Goal: Task Accomplishment & Management: Manage account settings

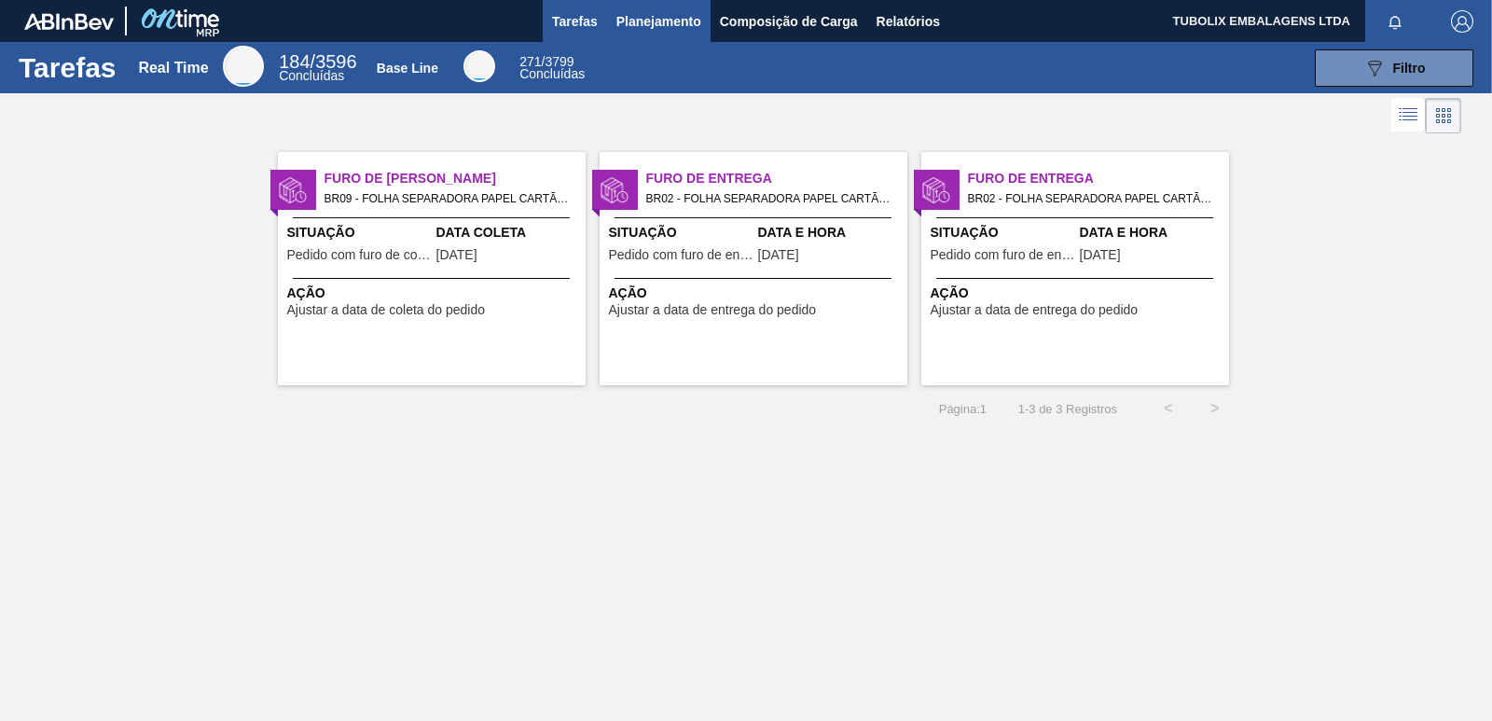
click at [656, 15] on span "Planejamento" at bounding box center [658, 21] width 85 height 22
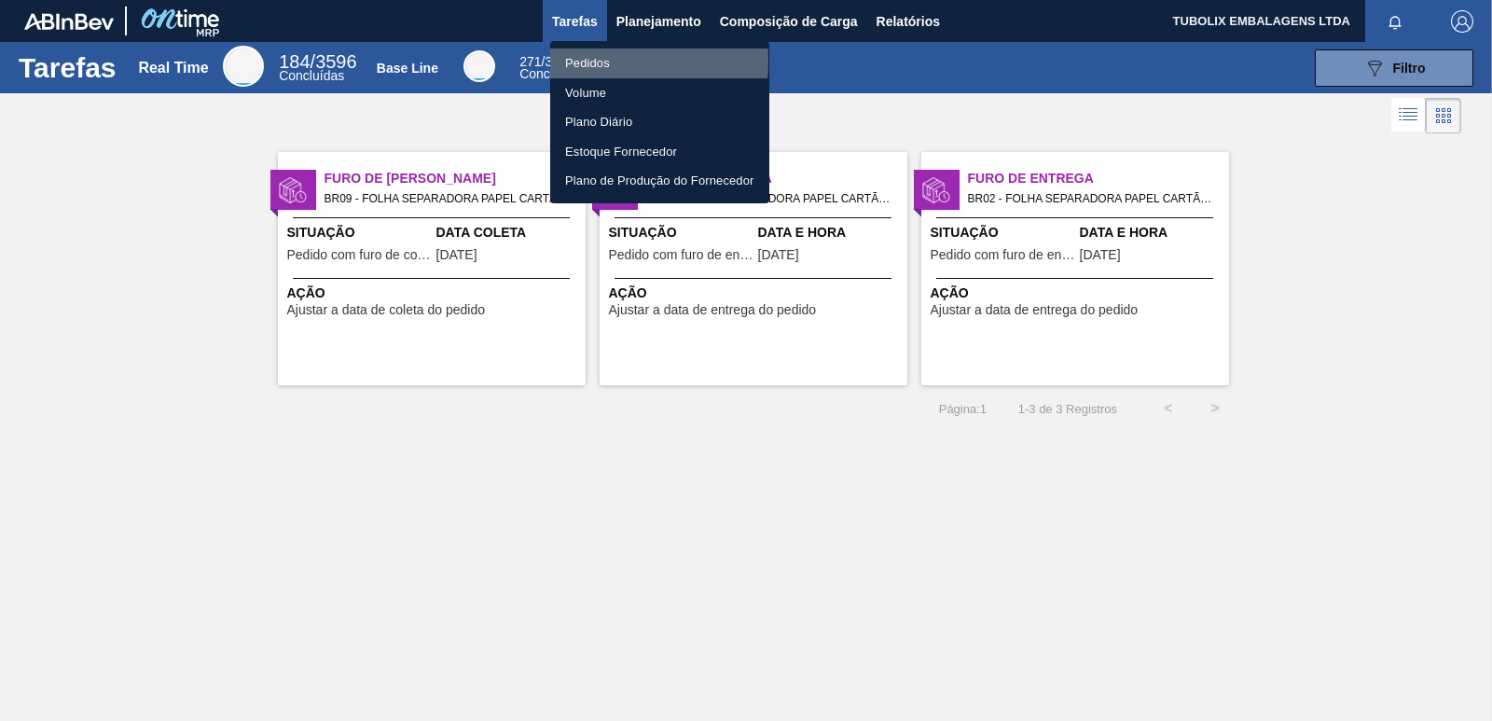
click at [592, 62] on li "Pedidos" at bounding box center [659, 63] width 219 height 30
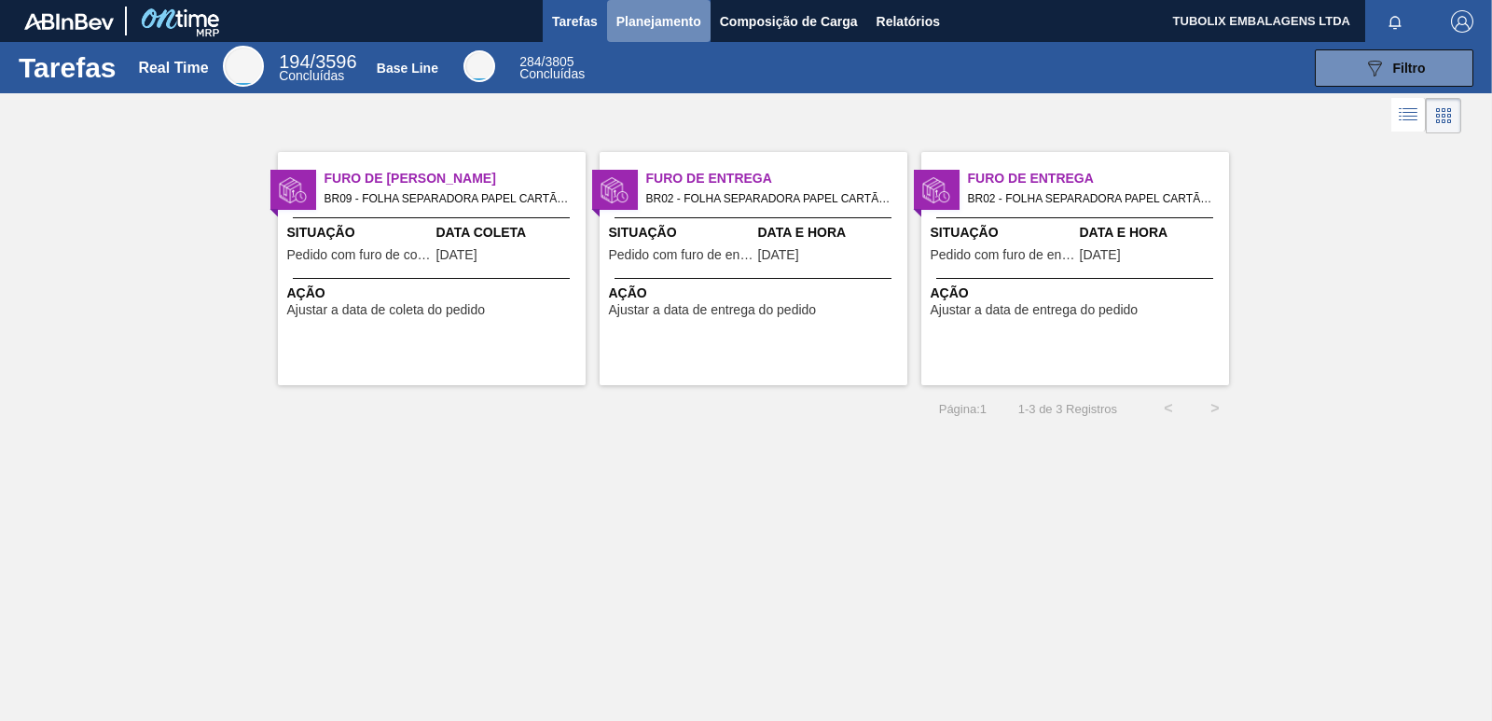
click at [645, 23] on span "Planejamento" at bounding box center [658, 21] width 85 height 22
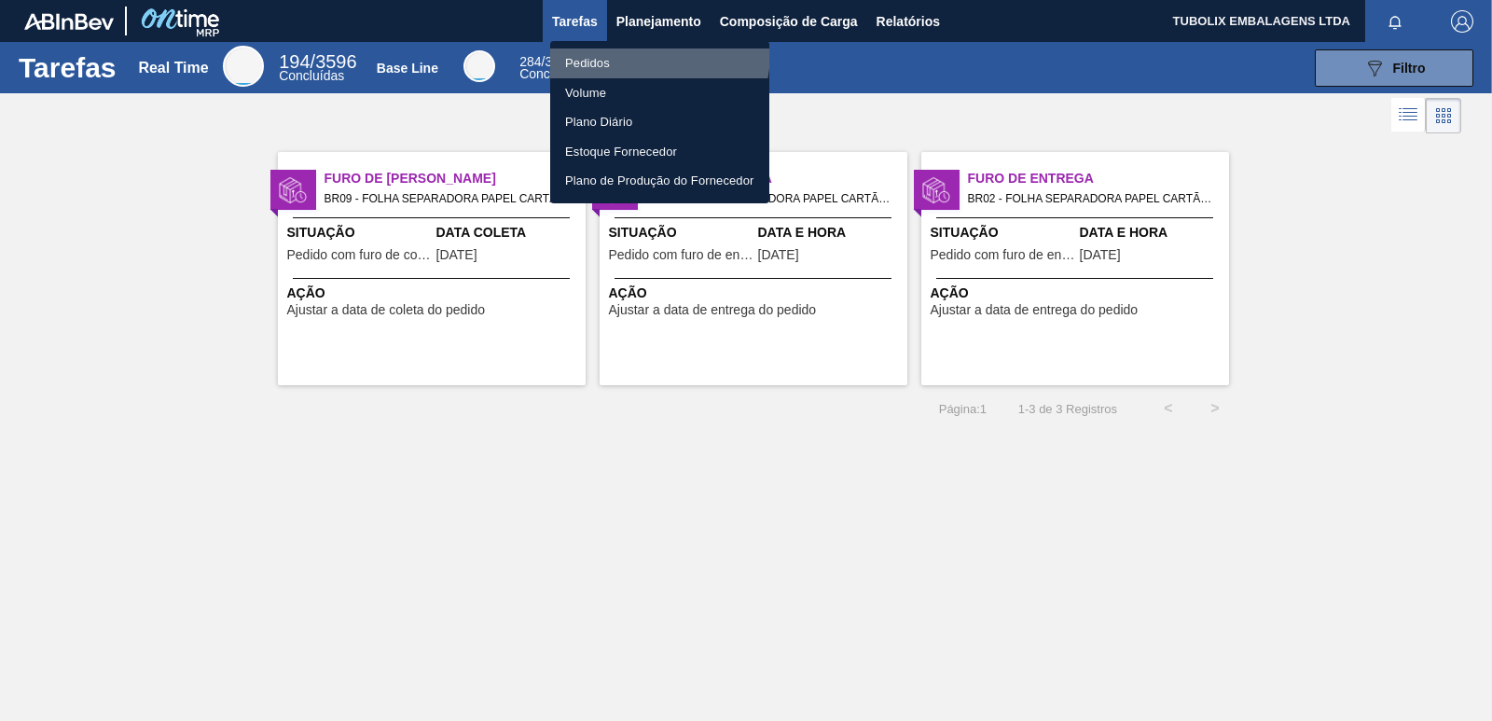
click at [595, 49] on li "Pedidos" at bounding box center [659, 63] width 219 height 30
